Goal: Information Seeking & Learning: Find specific fact

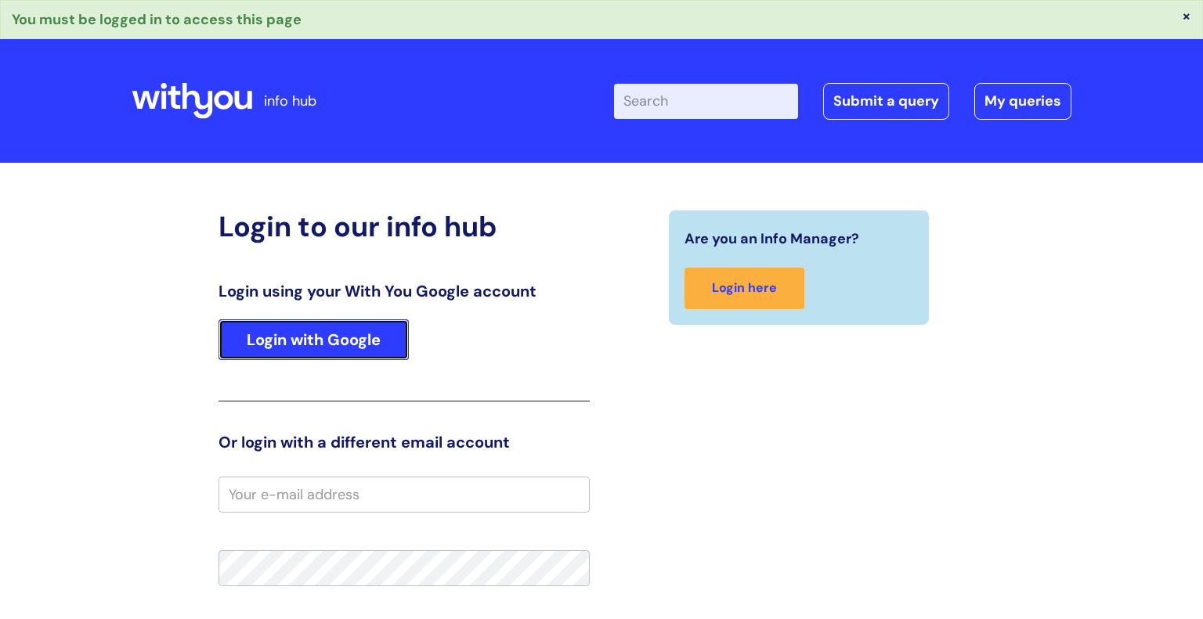
click at [378, 338] on link "Login with Google" at bounding box center [313, 339] width 190 height 41
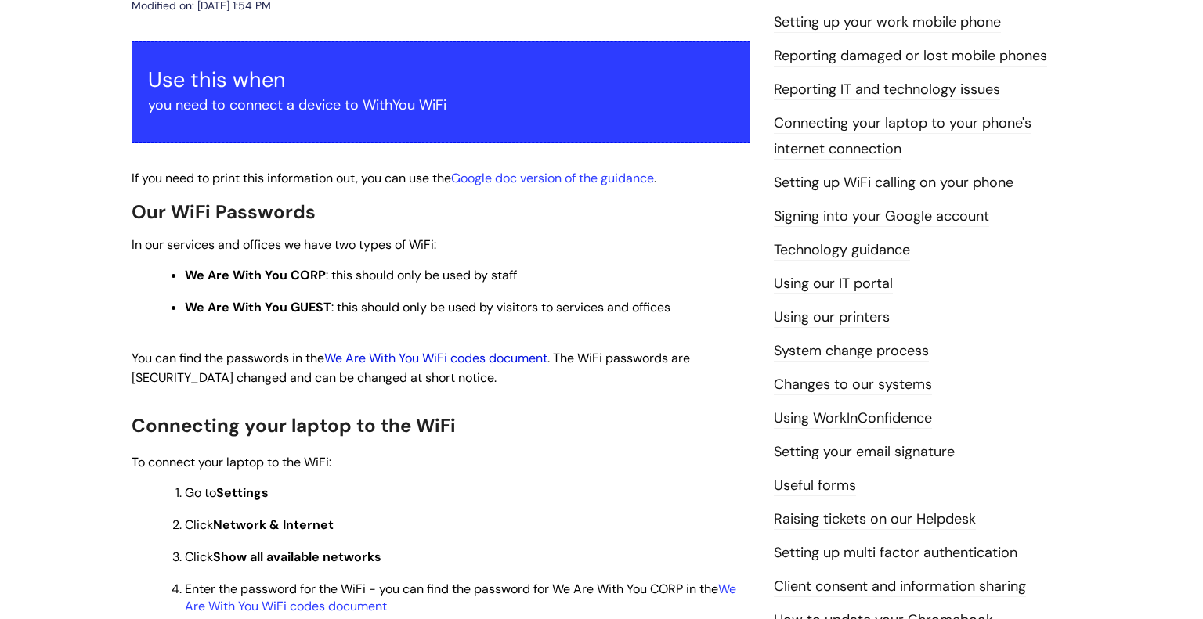
scroll to position [255, 0]
click at [476, 355] on link "We Are With You WiFi codes document" at bounding box center [435, 357] width 223 height 16
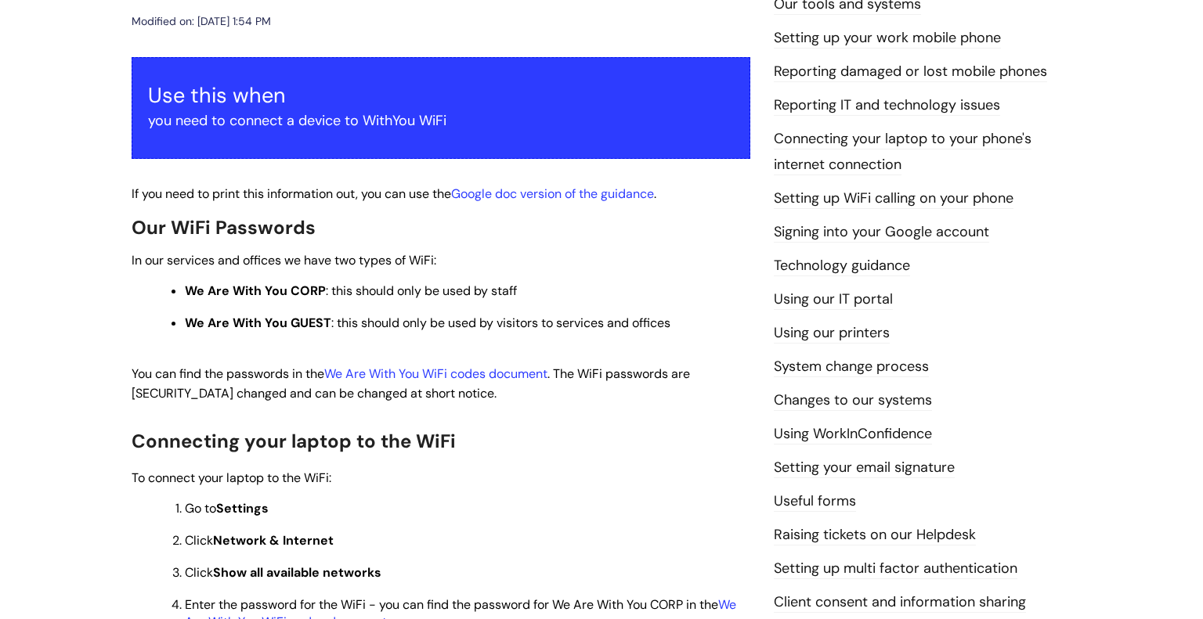
scroll to position [250, 0]
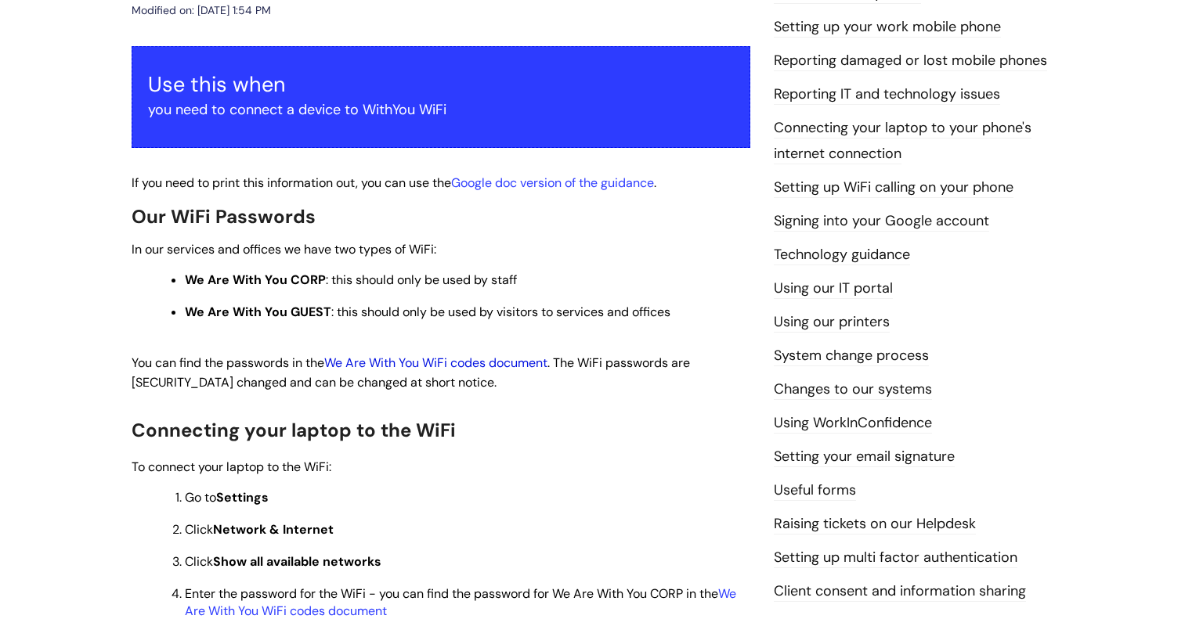
click at [498, 368] on link "We Are With You WiFi codes document" at bounding box center [435, 363] width 223 height 16
